Goal: Find specific page/section: Find specific page/section

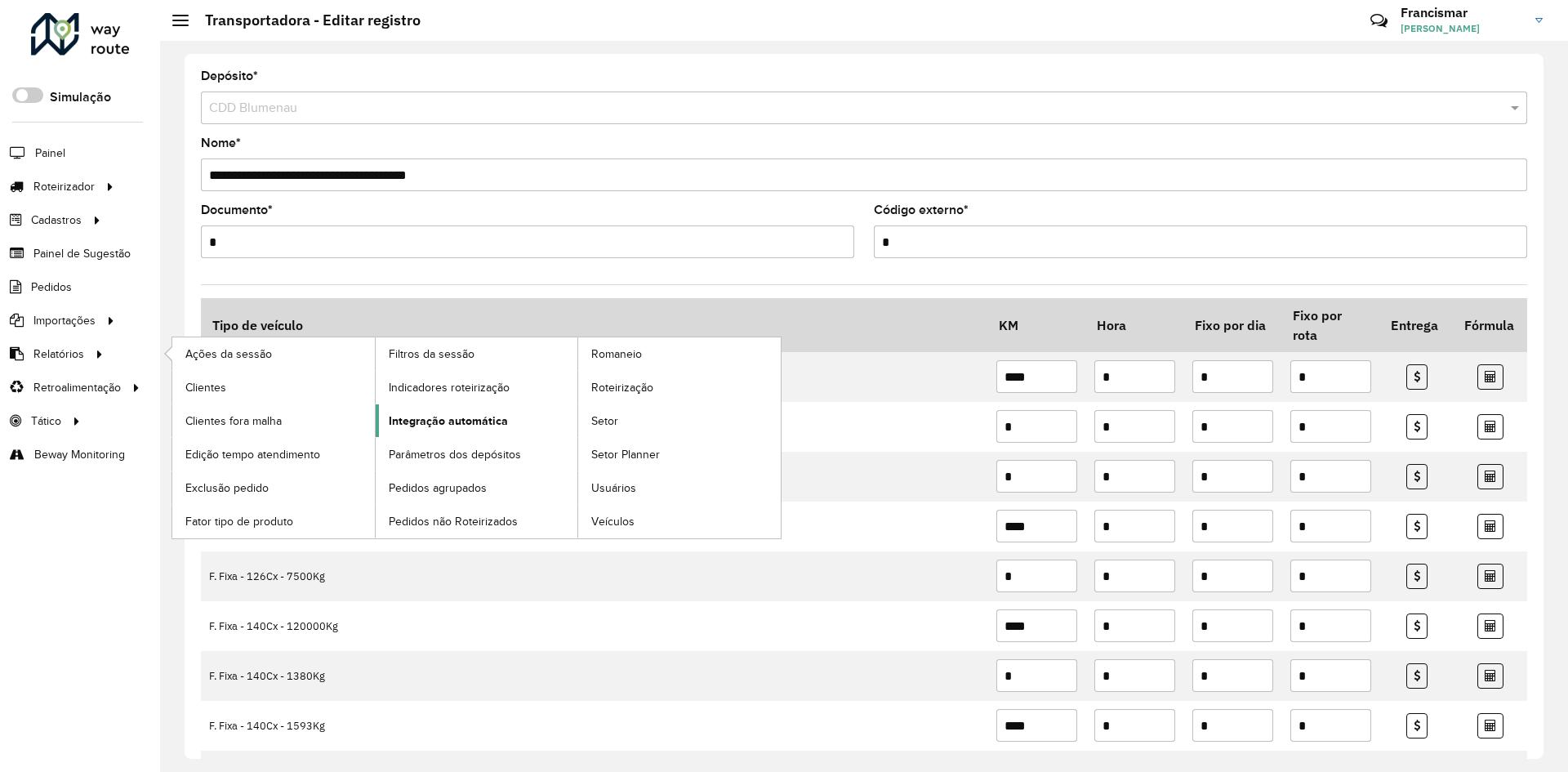
click at [412, 418] on span "Integração automática" at bounding box center [448, 420] width 120 height 17
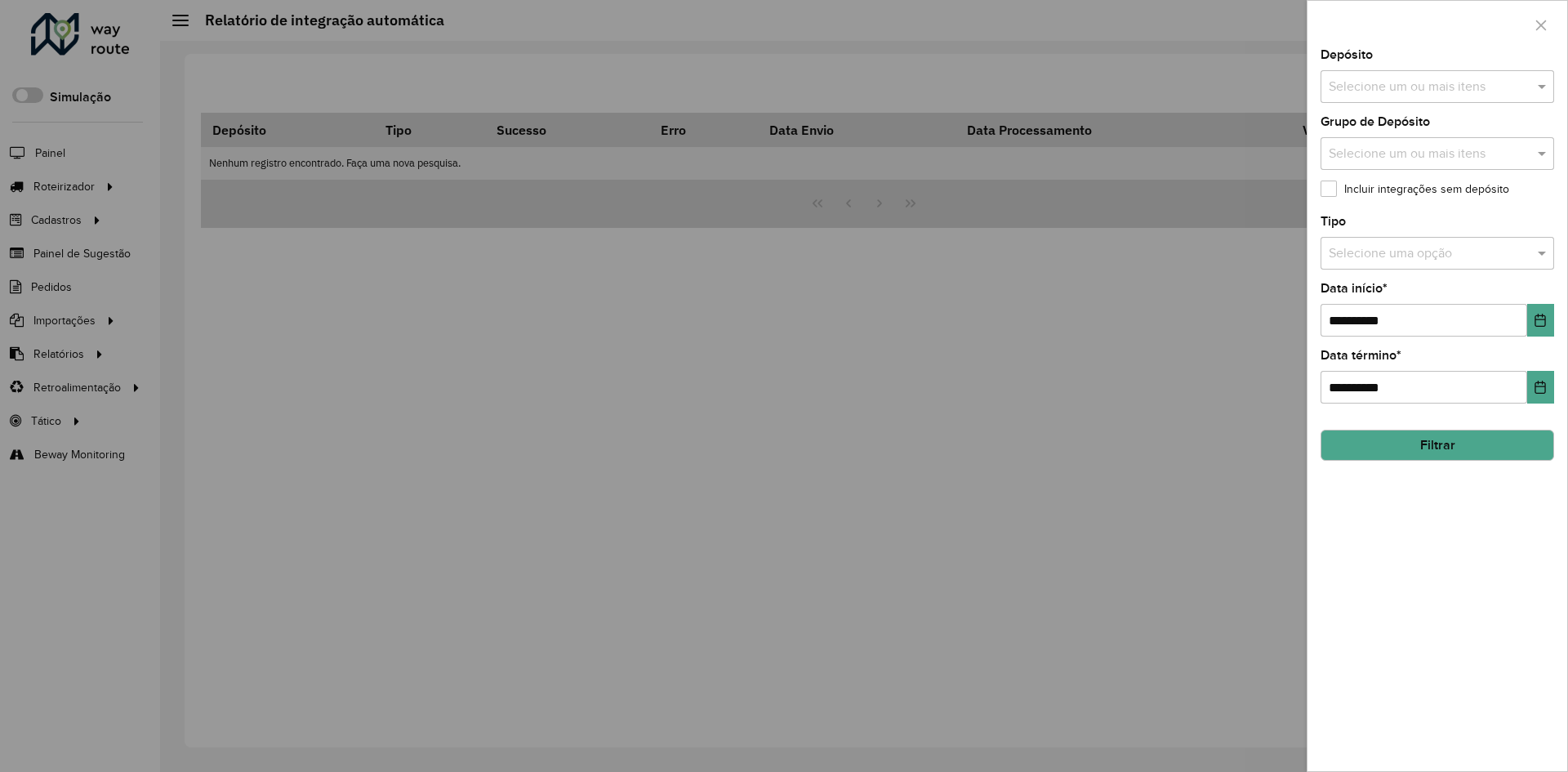
click at [90, 219] on div at bounding box center [784, 386] width 1568 height 772
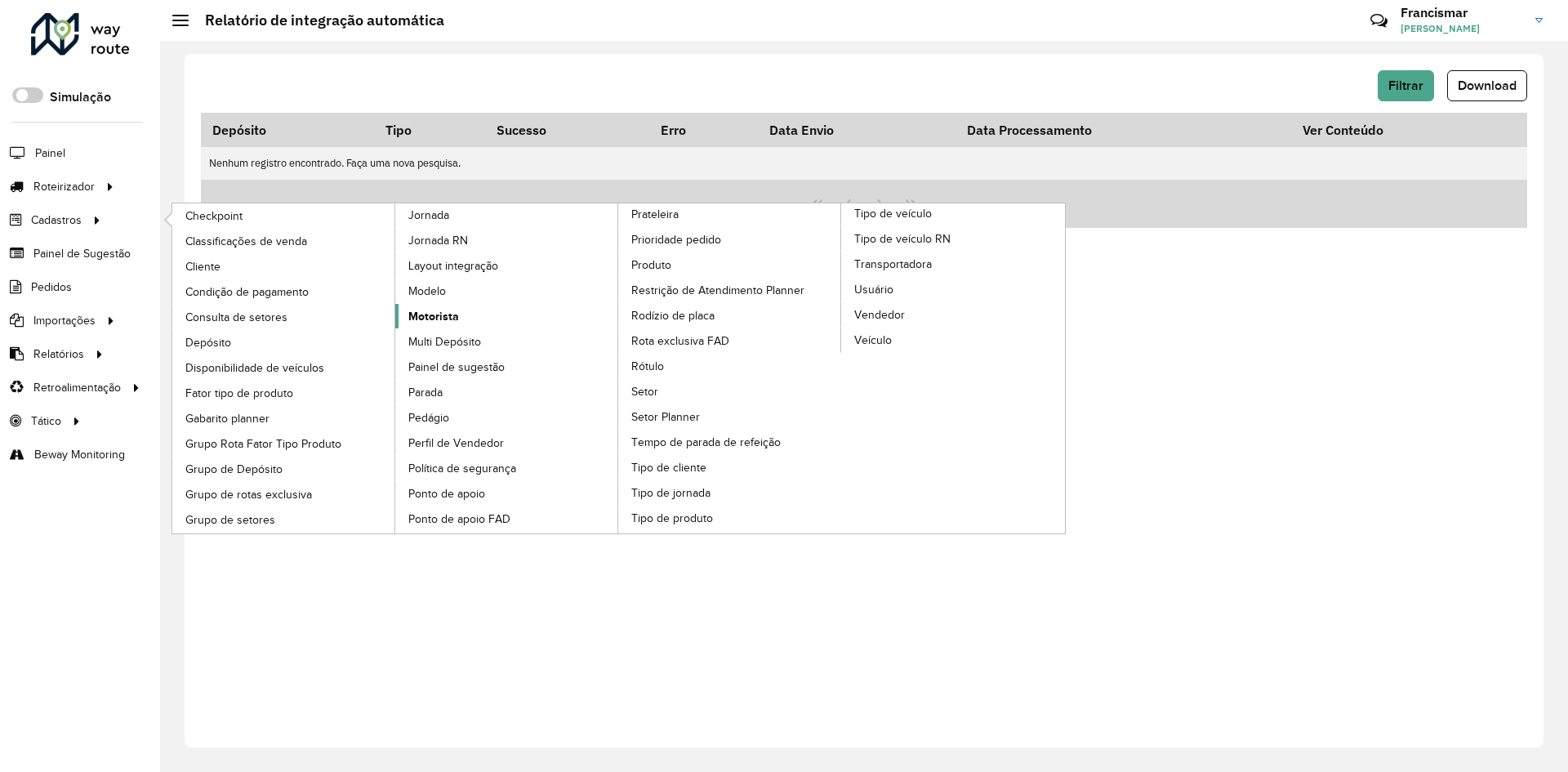
click at [459, 316] on link "Motorista" at bounding box center [507, 315] width 223 height 25
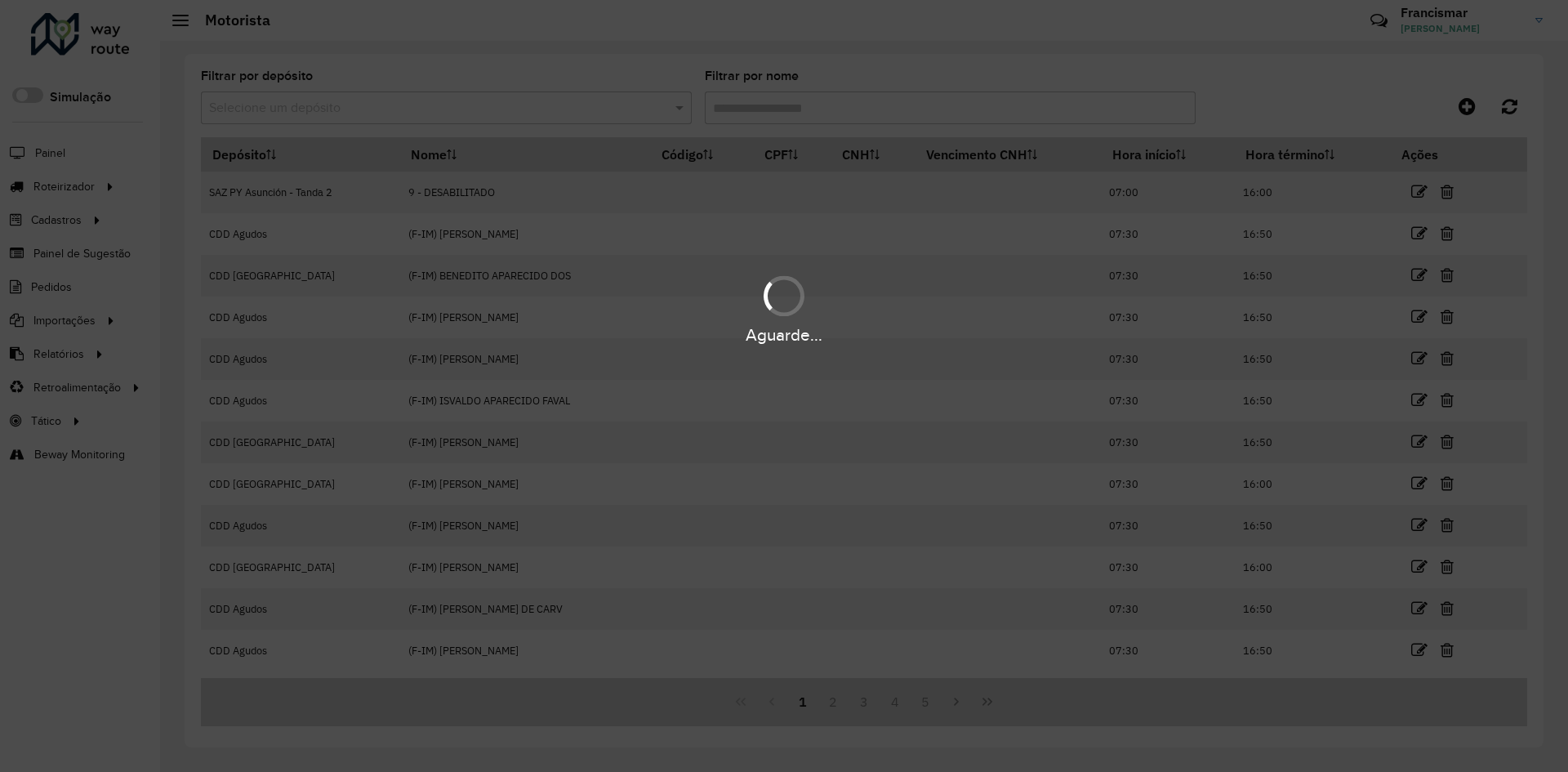
click at [405, 113] on div "Aguarde..." at bounding box center [784, 386] width 1568 height 772
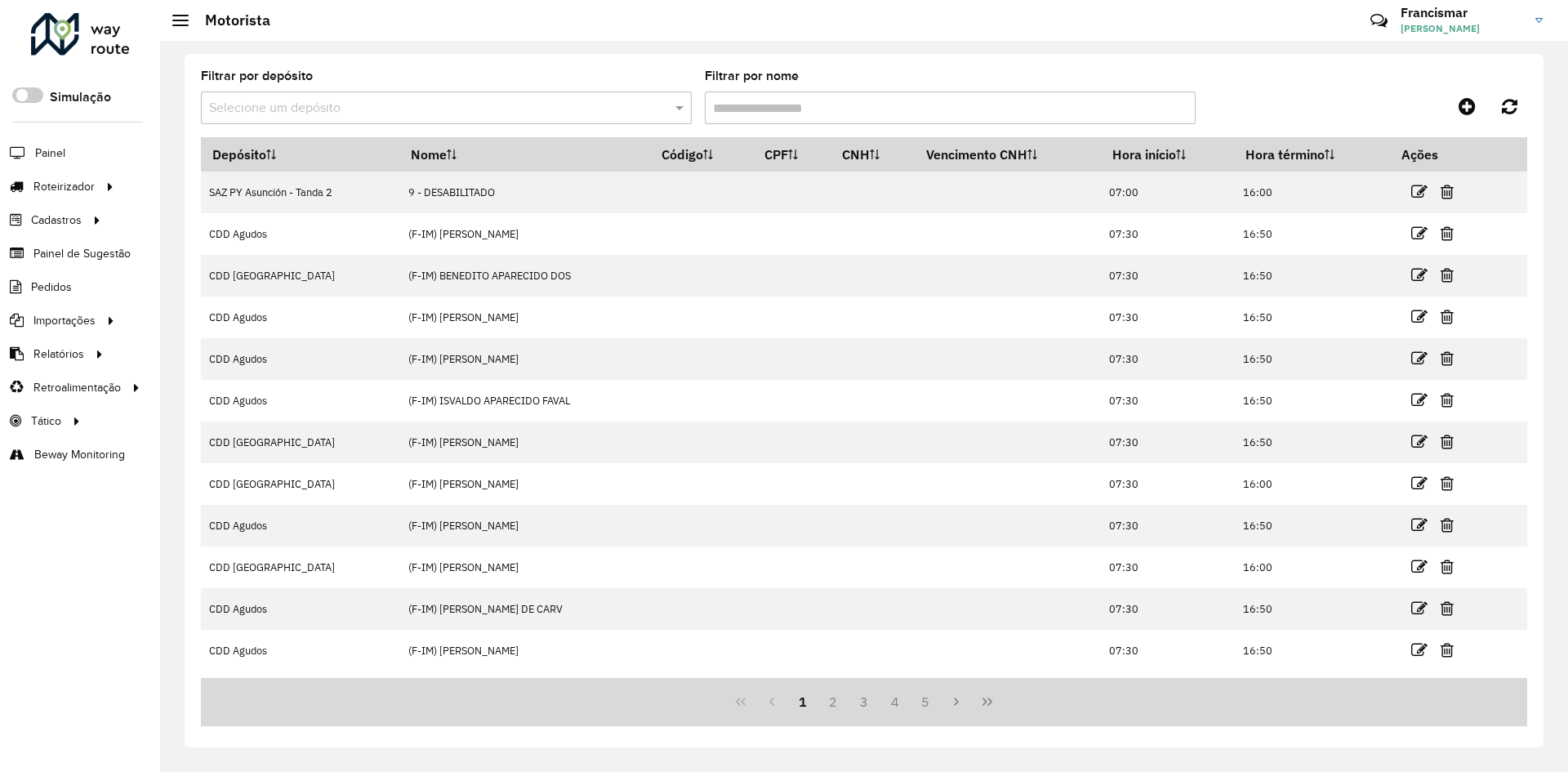
click at [405, 113] on input "text" at bounding box center [430, 109] width 442 height 20
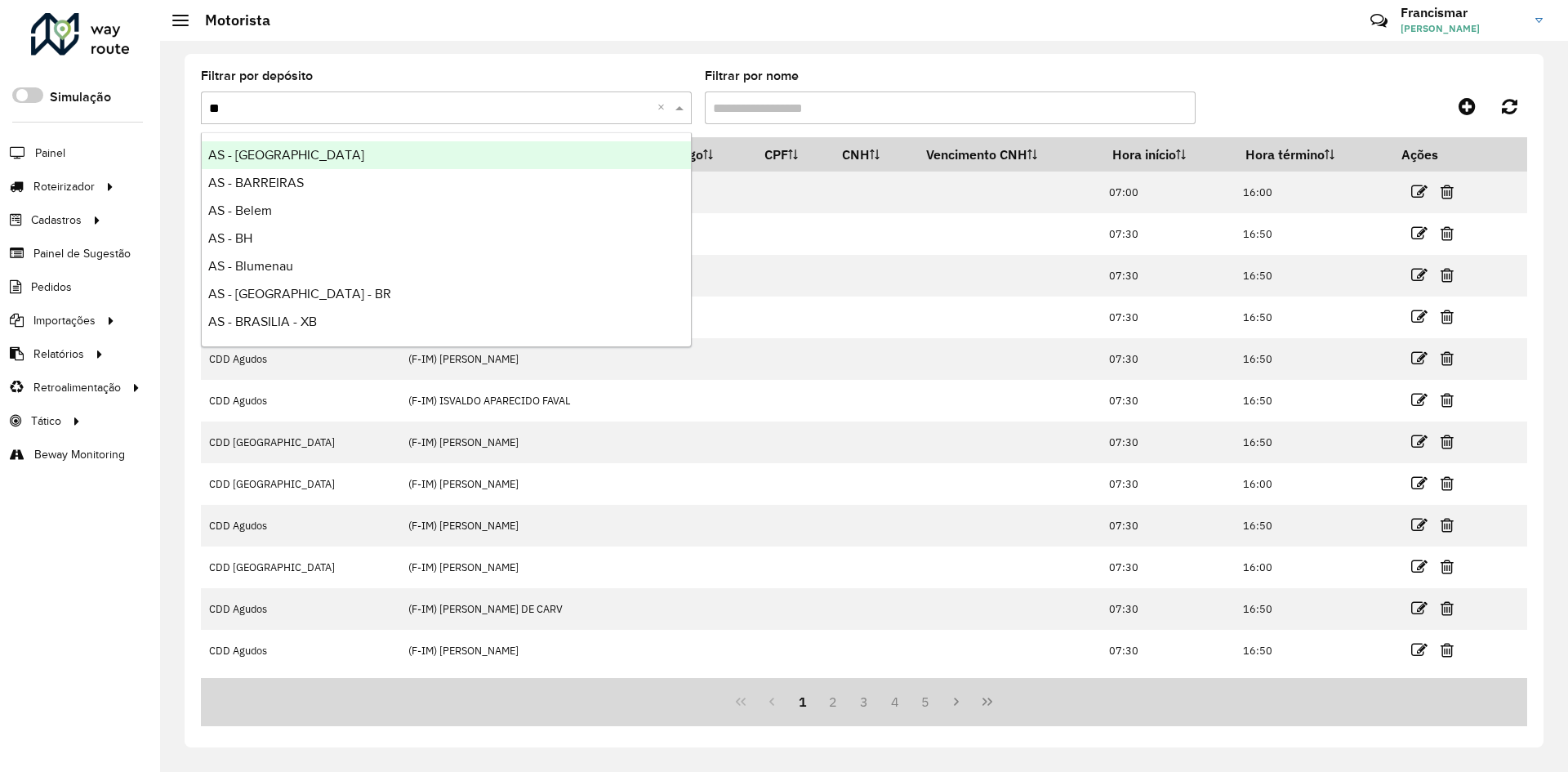
type input "***"
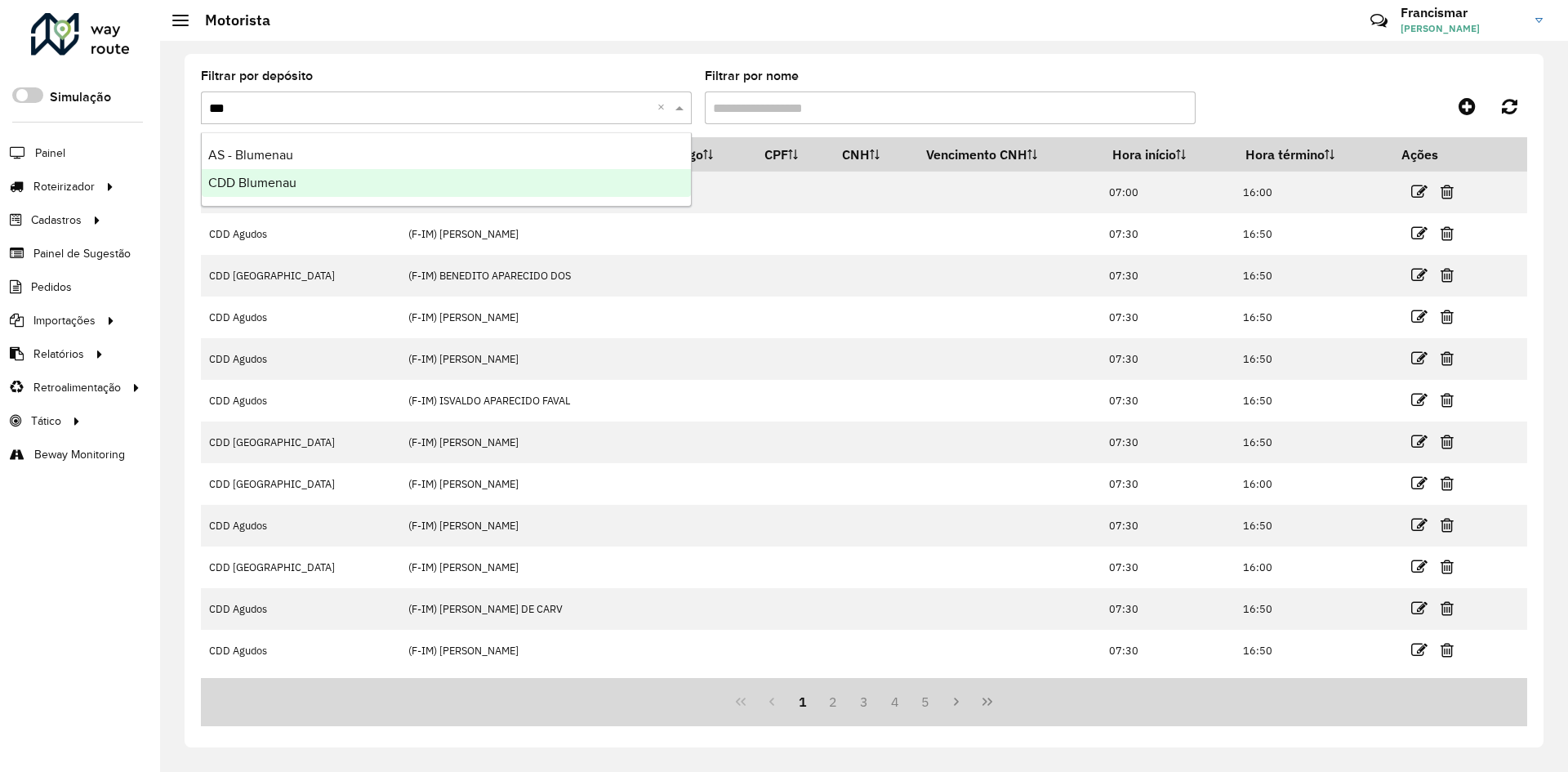
click at [404, 170] on div "CDD Blumenau" at bounding box center [446, 183] width 489 height 28
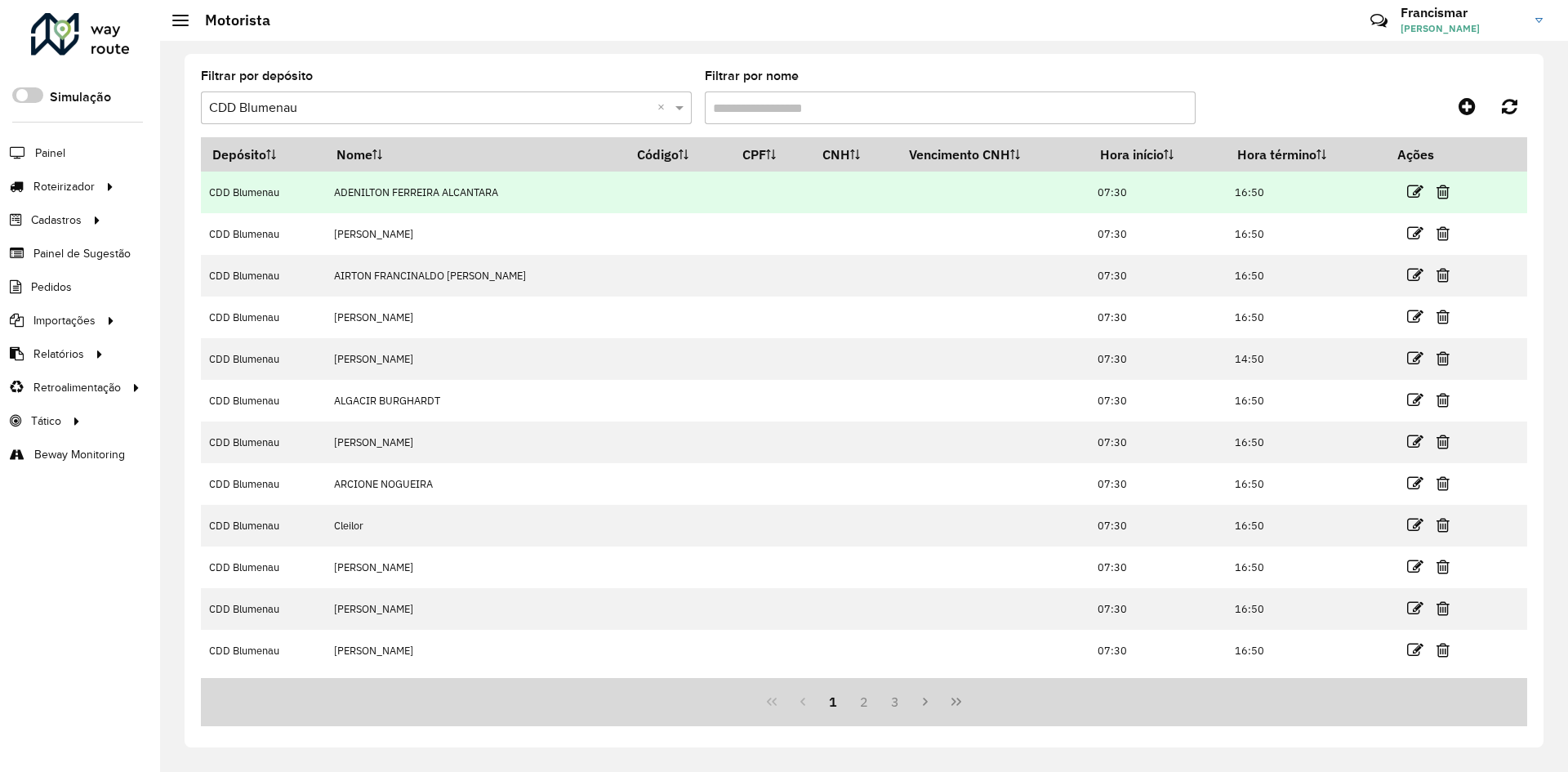
drag, startPoint x: 337, startPoint y: 193, endPoint x: 519, endPoint y: 186, distance: 182.1
click at [519, 186] on td "ADENILTON FERREIRA ALCANTARA" at bounding box center [475, 193] width 299 height 42
copy td "ADENILTON FERREIRA ALCANTARA"
